Goal: Information Seeking & Learning: Learn about a topic

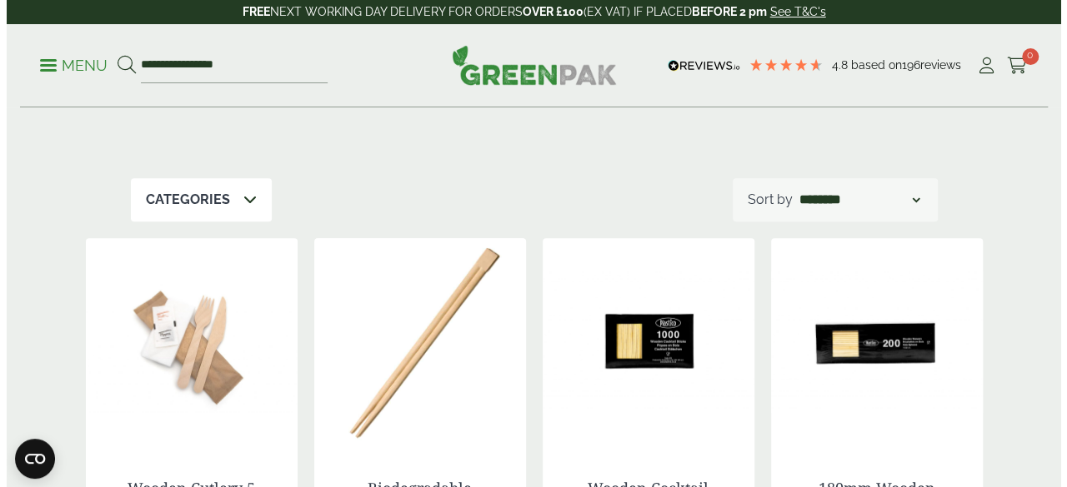
scroll to position [225, 0]
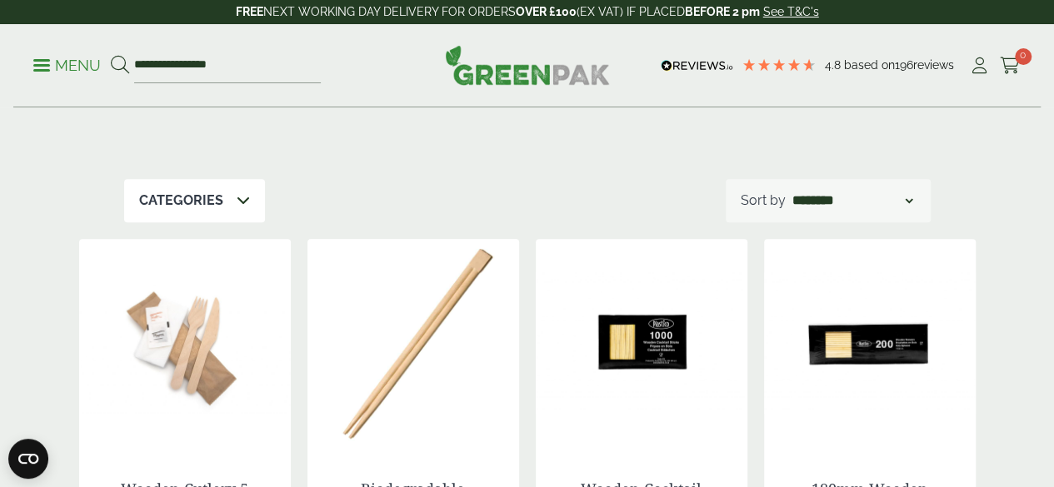
click at [46, 57] on p "Menu" at bounding box center [66, 66] width 67 height 20
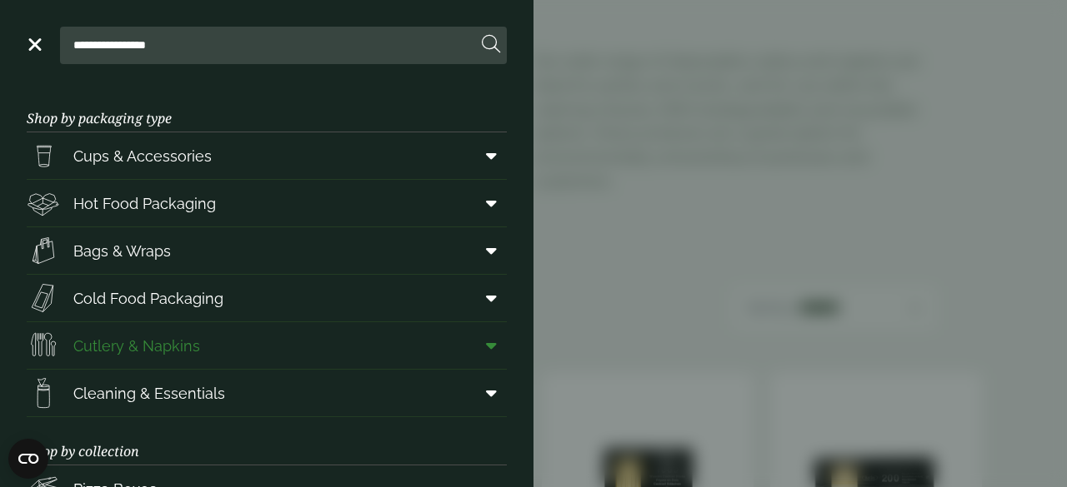
click at [168, 348] on span "Cutlery & Napkins" at bounding box center [136, 346] width 127 height 22
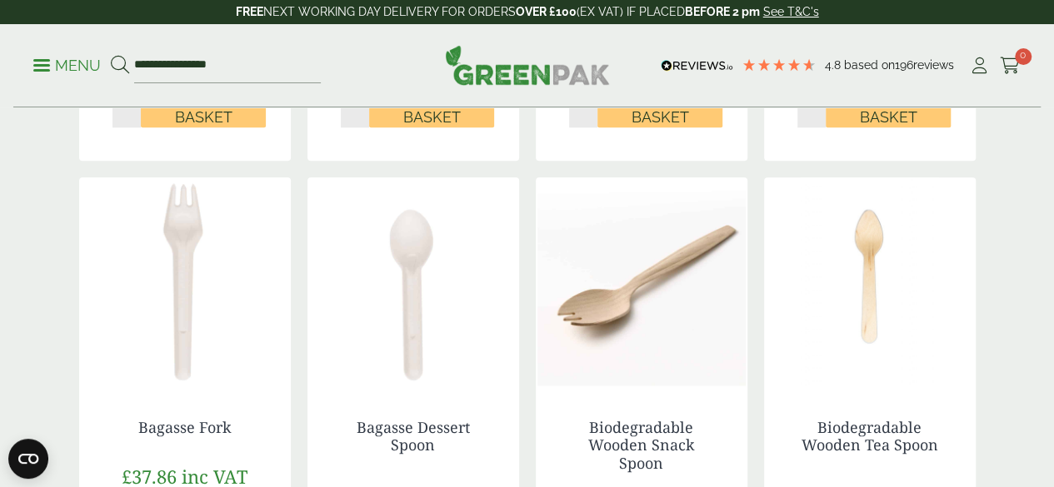
scroll to position [855, 0]
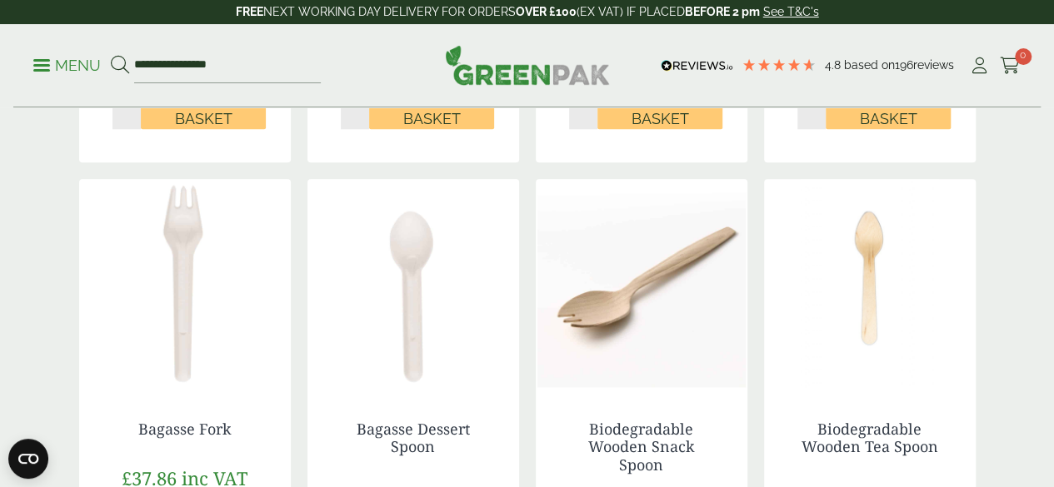
click at [858, 326] on img at bounding box center [870, 283] width 212 height 208
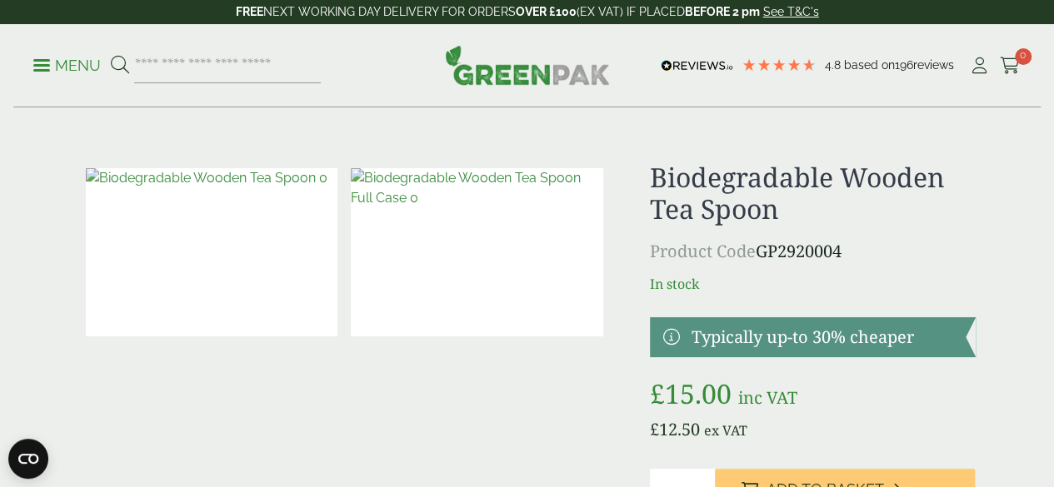
click at [219, 257] on img at bounding box center [212, 252] width 252 height 168
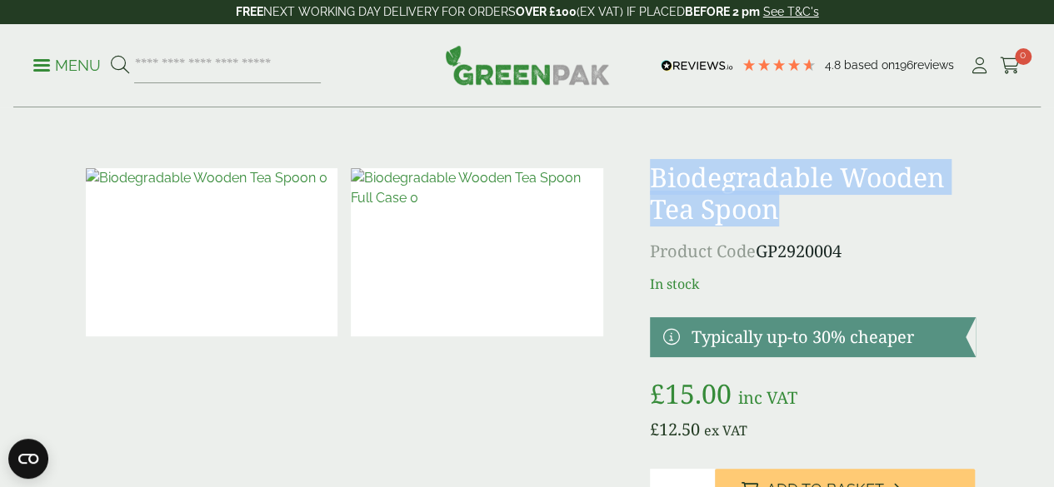
drag, startPoint x: 707, startPoint y: 176, endPoint x: 937, endPoint y: 198, distance: 231.1
click at [937, 198] on h1 "Biodegradable Wooden Tea Spoon" at bounding box center [813, 194] width 326 height 64
copy h1 "Biodegradable Wooden Tea Spoon"
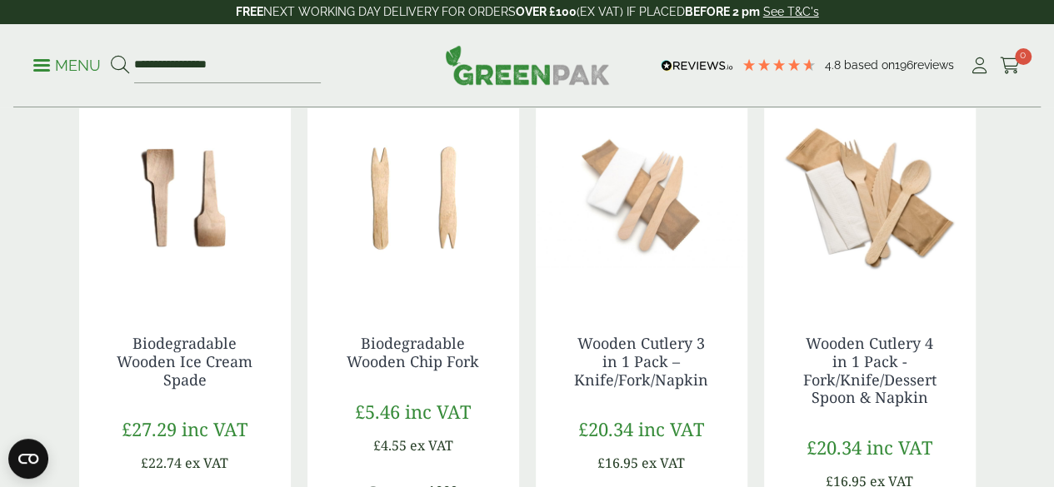
scroll to position [1511, 0]
click at [212, 232] on img at bounding box center [185, 196] width 212 height 208
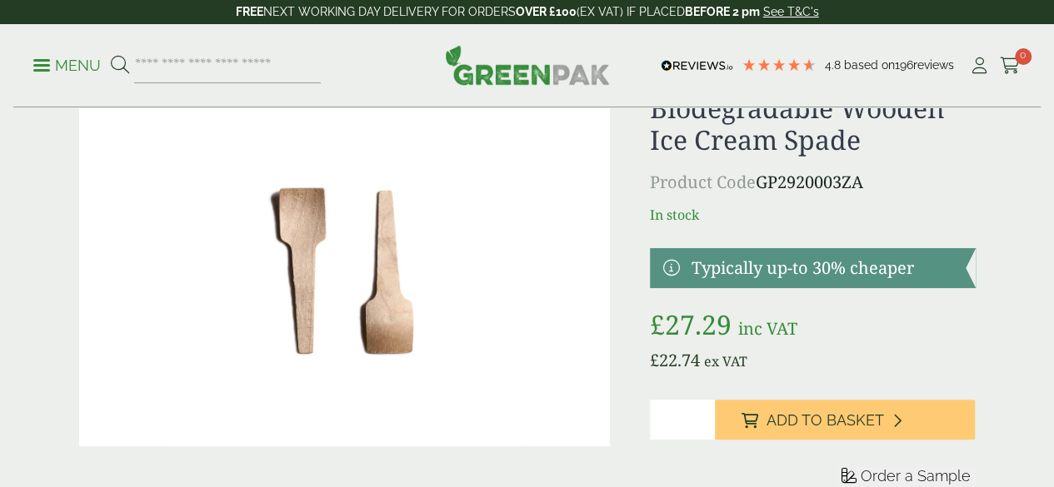
scroll to position [150, 0]
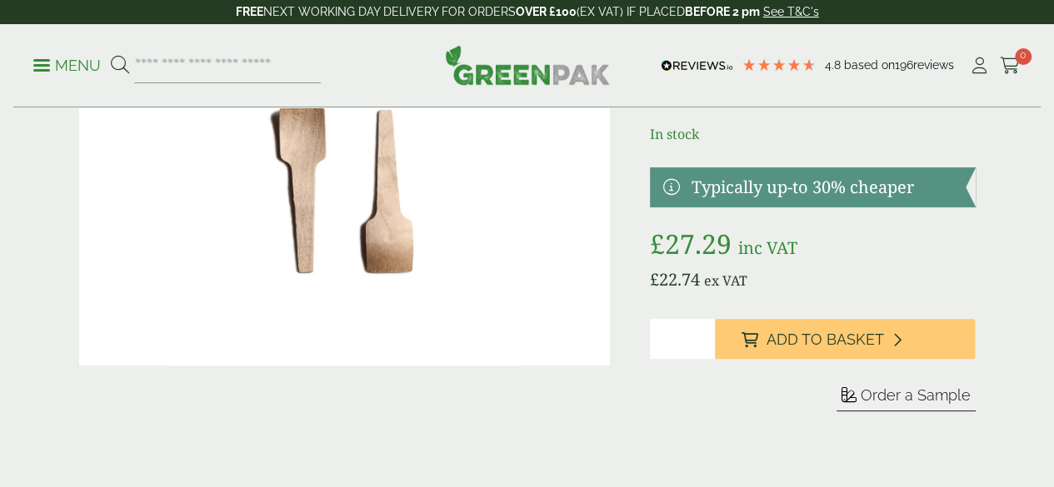
click at [322, 262] on img at bounding box center [344, 189] width 531 height 354
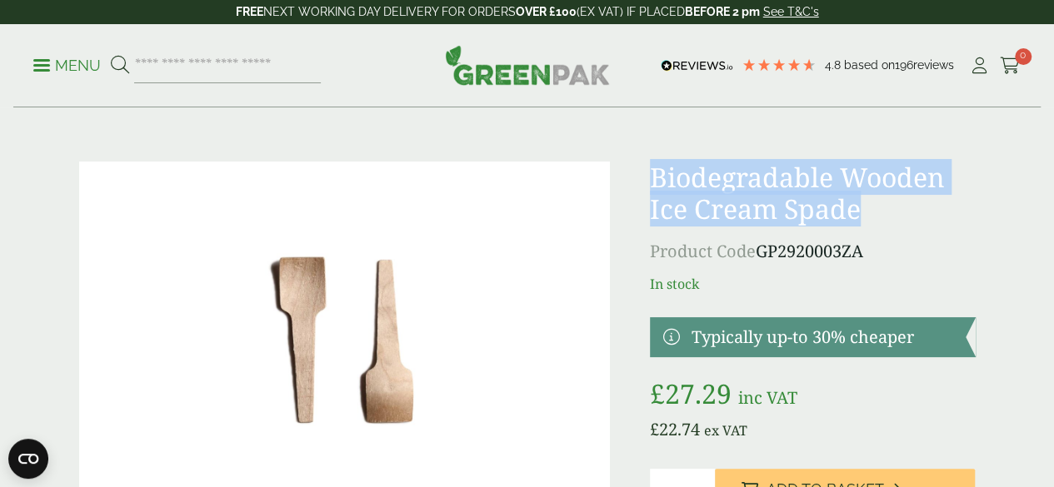
drag, startPoint x: 704, startPoint y: 178, endPoint x: 792, endPoint y: 232, distance: 102.5
click at [792, 226] on h1 "Biodegradable Wooden Ice Cream Spade" at bounding box center [813, 194] width 326 height 64
copy h1 "Biodegradable Wooden Ice Cream Spade"
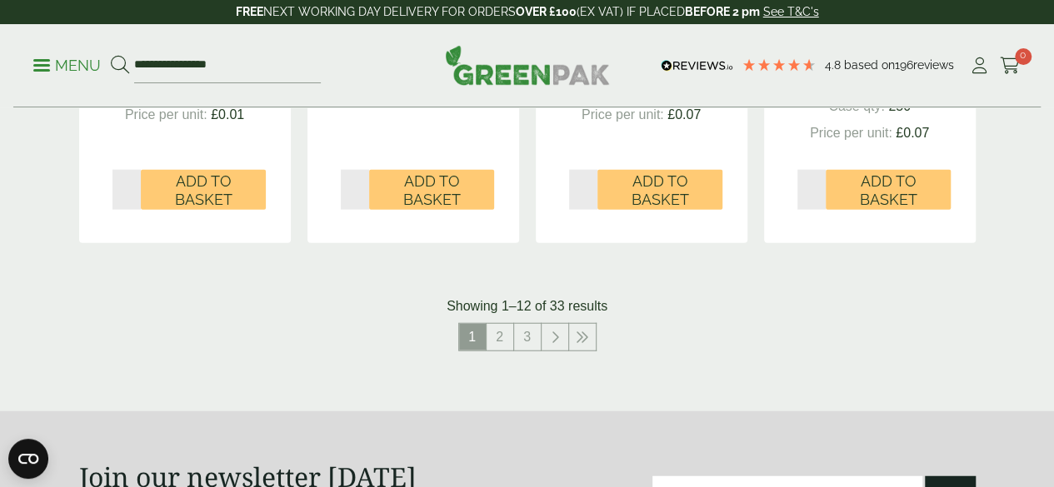
scroll to position [1978, 0]
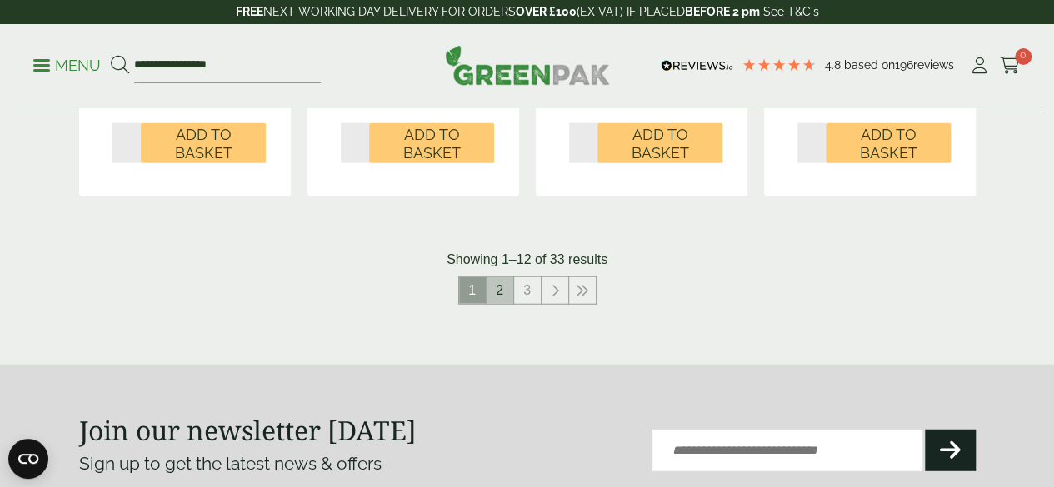
click at [495, 304] on link "2" at bounding box center [500, 290] width 27 height 27
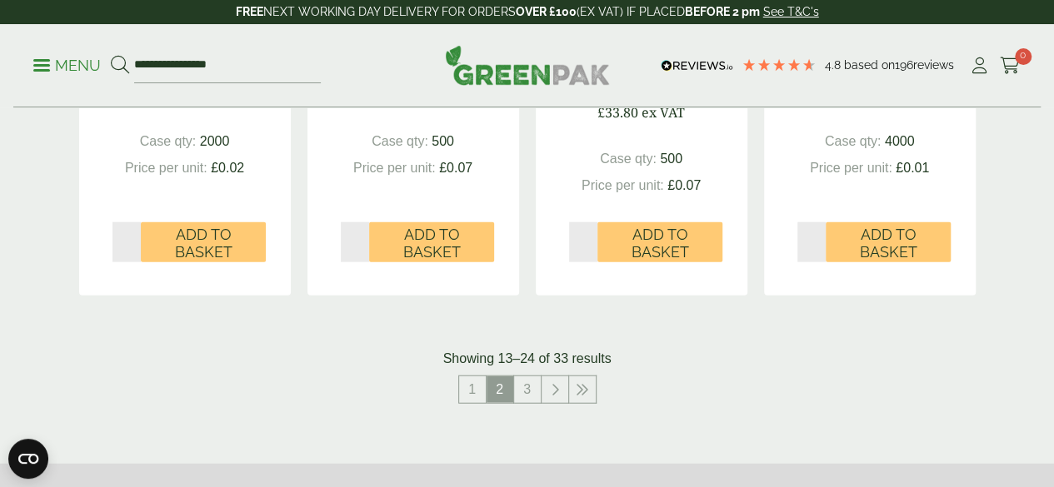
scroll to position [1921, 0]
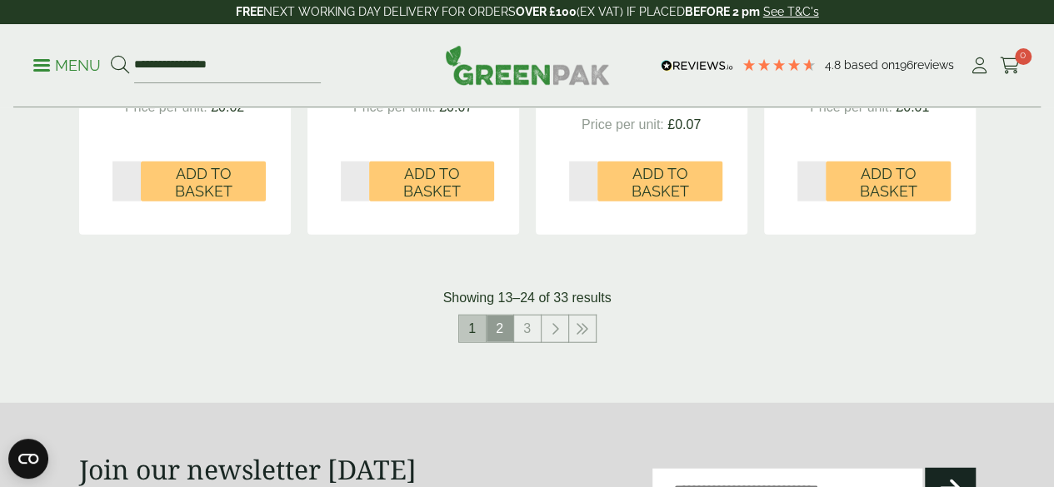
click at [467, 342] on link "1" at bounding box center [472, 329] width 27 height 27
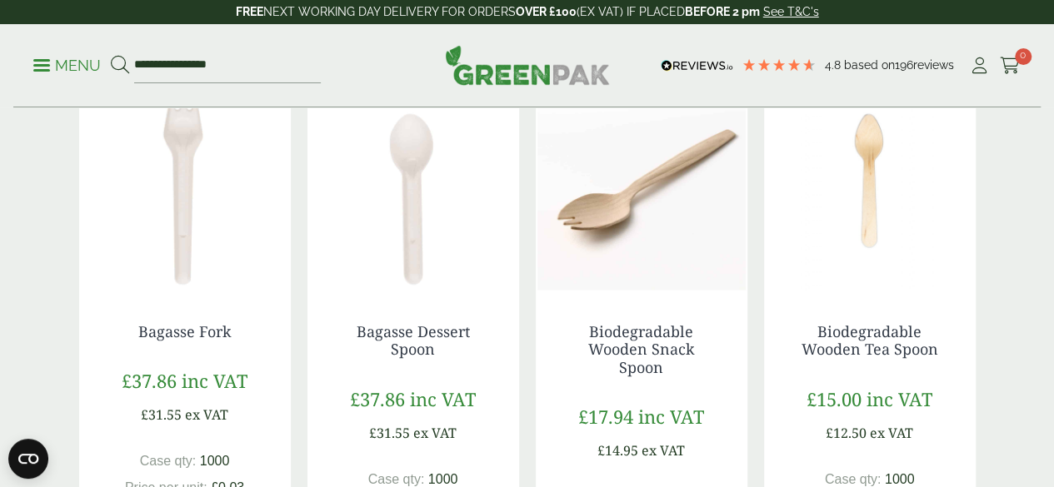
scroll to position [947, 0]
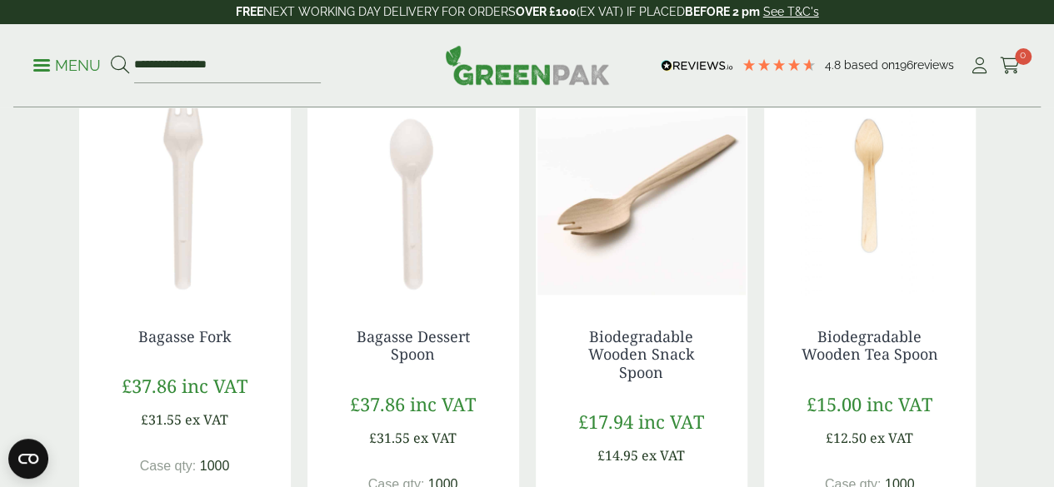
click at [221, 231] on img at bounding box center [185, 191] width 212 height 208
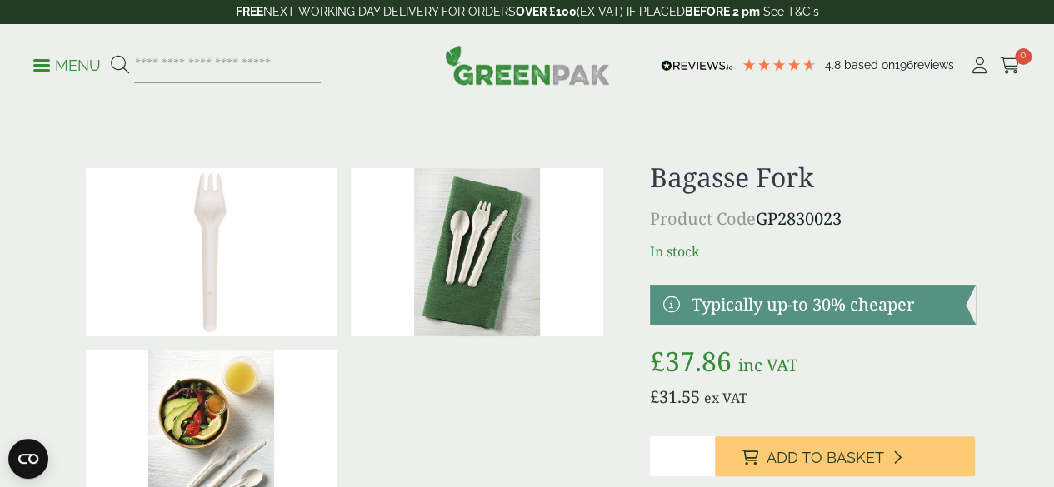
click at [243, 234] on img at bounding box center [212, 252] width 252 height 168
